Goal: Download file/media

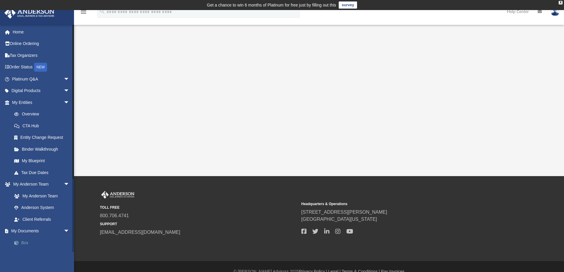
click at [26, 244] on link "Box" at bounding box center [43, 243] width 70 height 12
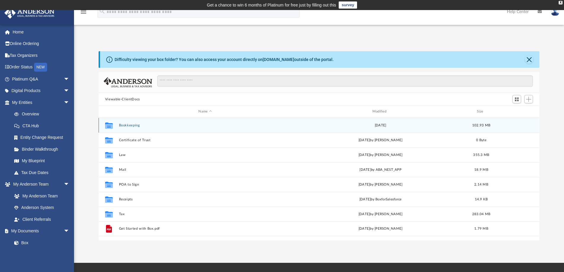
scroll to position [130, 436]
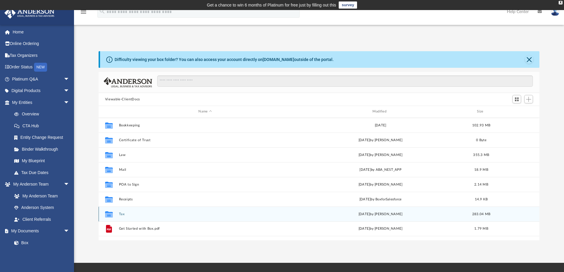
click at [122, 212] on div "Collaborated Folder Tax [DATE] by [PERSON_NAME] 283.04 MB" at bounding box center [319, 214] width 441 height 15
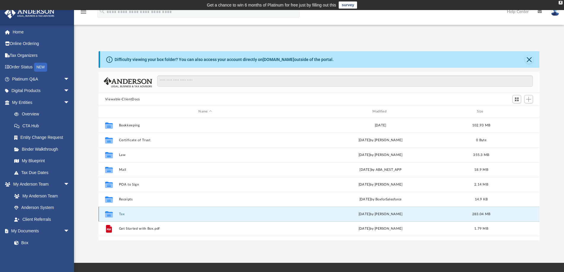
click at [121, 215] on button "Tax" at bounding box center [205, 214] width 173 height 4
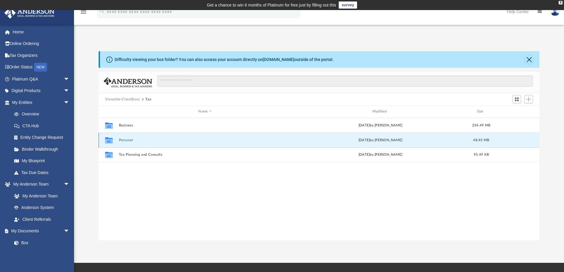
click at [127, 140] on button "Personal" at bounding box center [205, 140] width 173 height 4
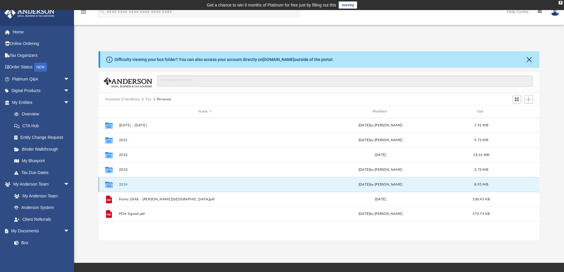
click at [125, 184] on button "2024" at bounding box center [205, 185] width 173 height 4
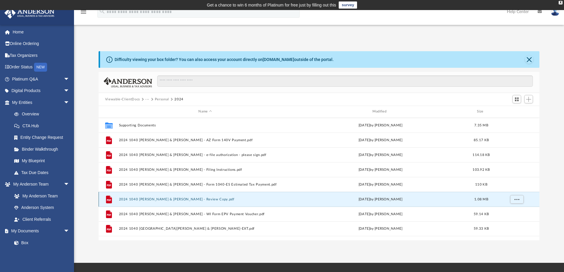
click at [166, 198] on button "2024 1040 [PERSON_NAME] & [PERSON_NAME] - Review Copy.pdf" at bounding box center [205, 200] width 173 height 4
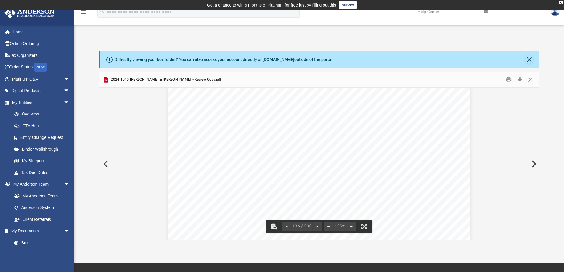
scroll to position [48036, 0]
drag, startPoint x: 537, startPoint y: 172, endPoint x: 538, endPoint y: 190, distance: 18.4
click at [538, 190] on div "423907 [DATE] Detail Qualified Business Income Carryforward Worksheet 2024 Enti…" at bounding box center [319, 164] width 441 height 153
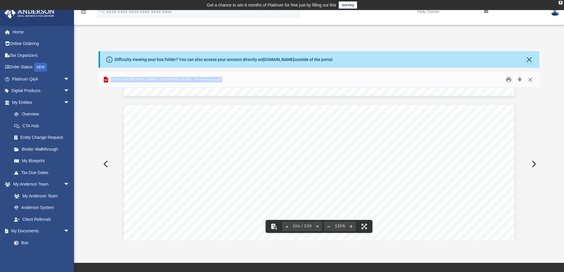
drag, startPoint x: 548, startPoint y: 154, endPoint x: 539, endPoint y: 94, distance: 60.8
click at [539, 94] on div "Difficulty viewing your box folder? You can also access your account directly o…" at bounding box center [319, 145] width 490 height 189
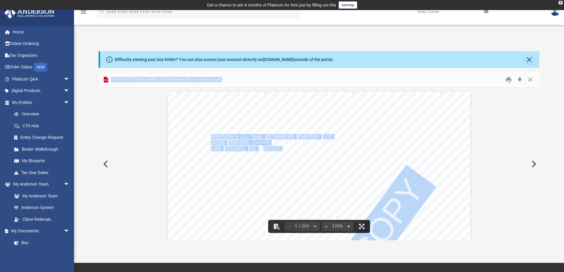
drag, startPoint x: 182, startPoint y: 198, endPoint x: 271, endPoint y: 172, distance: 91.9
drag, startPoint x: 335, startPoint y: 157, endPoint x: 412, endPoint y: 163, distance: 77.6
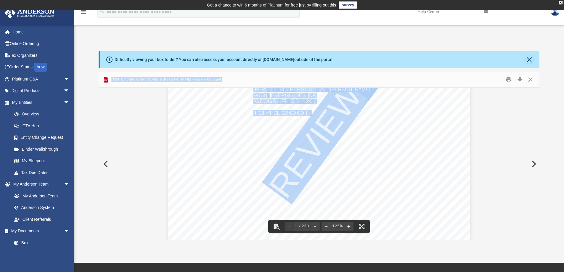
click at [435, 139] on div "426340 [DATE] REVIEW COPY [PERSON_NAME] GLOBAL BUSINESS GROUP, LLC [STREET_ADDR…" at bounding box center [319, 109] width 302 height 391
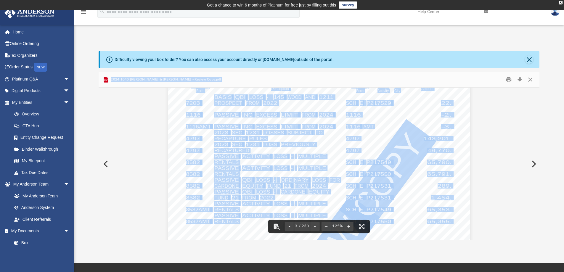
scroll to position [888, 0]
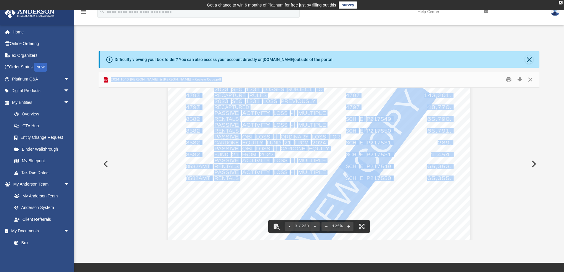
click at [296, 174] on div "412541 [DATE] NAME: Disallowing Form Originating Form Entity/ Activity ID Numbe…" at bounding box center [319, 198] width 302 height 391
click at [518, 79] on button "Download" at bounding box center [519, 79] width 11 height 9
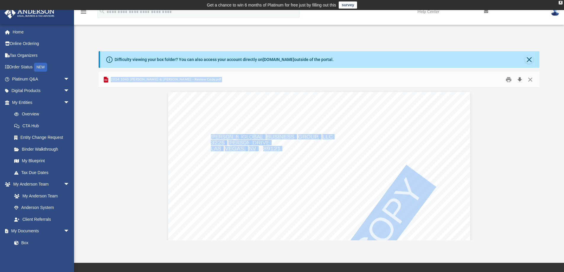
scroll to position [888, 0]
